Goal: Navigation & Orientation: Find specific page/section

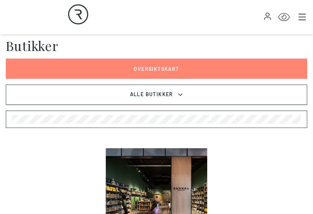
scroll to position [168, 0]
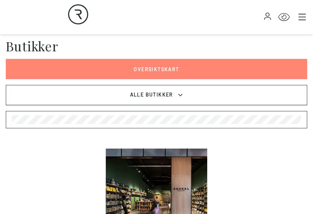
click at [226, 65] on link "Oversiktskart" at bounding box center [156, 69] width 301 height 20
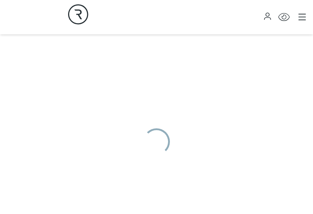
scroll to position [216, 0]
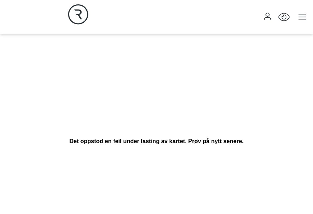
click at [239, 78] on div "Det oppstod en feil under lasting av kartet. Prøv på nytt senere." at bounding box center [156, 141] width 313 height 199
click at [298, 16] on icon "Main menu" at bounding box center [301, 16] width 7 height 7
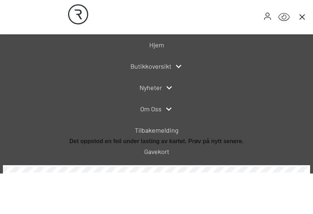
click at [161, 45] on link "Hjem" at bounding box center [156, 45] width 15 height 10
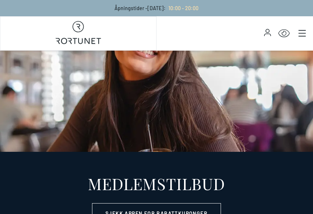
click at [300, 32] on icon "Main menu" at bounding box center [301, 33] width 7 height 7
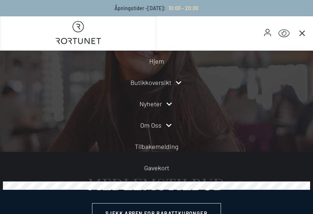
click at [160, 81] on link "Butikkoversikt" at bounding box center [150, 83] width 41 height 10
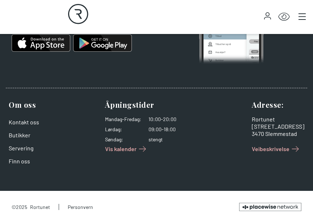
scroll to position [8148, 0]
